Goal: Communication & Community: Answer question/provide support

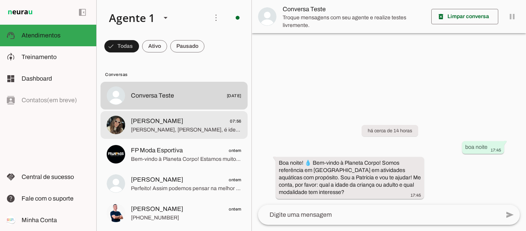
click at [184, 129] on span "[PERSON_NAME], [PERSON_NAME], é ideal que um adulto acompanhe cada bebê na pisc…" at bounding box center [186, 130] width 110 height 8
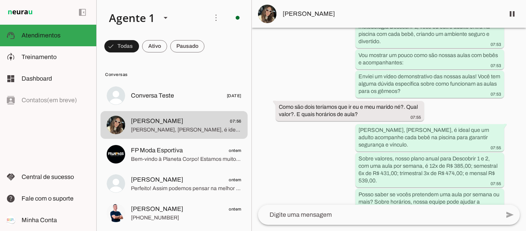
scroll to position [346, 0]
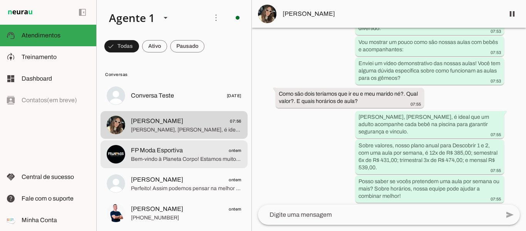
click at [139, 162] on span "Bem-vindo à Planeta Corpo! Estamos muito felizes com seu contato! 😊 💧 A piscina…" at bounding box center [186, 159] width 110 height 8
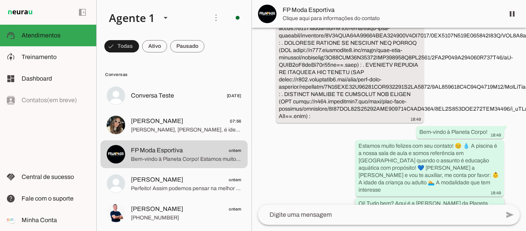
scroll to position [196, 0]
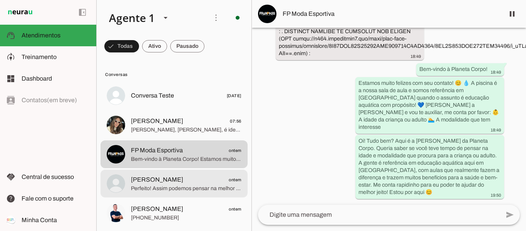
click at [147, 184] on span "[PERSON_NAME]" at bounding box center [157, 179] width 52 height 9
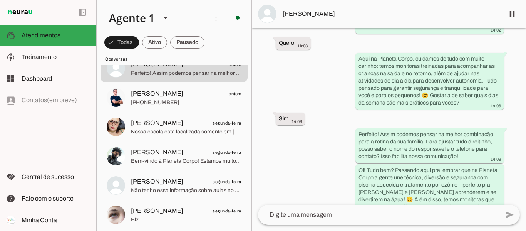
scroll to position [115, 0]
